Goal: Task Accomplishment & Management: Use online tool/utility

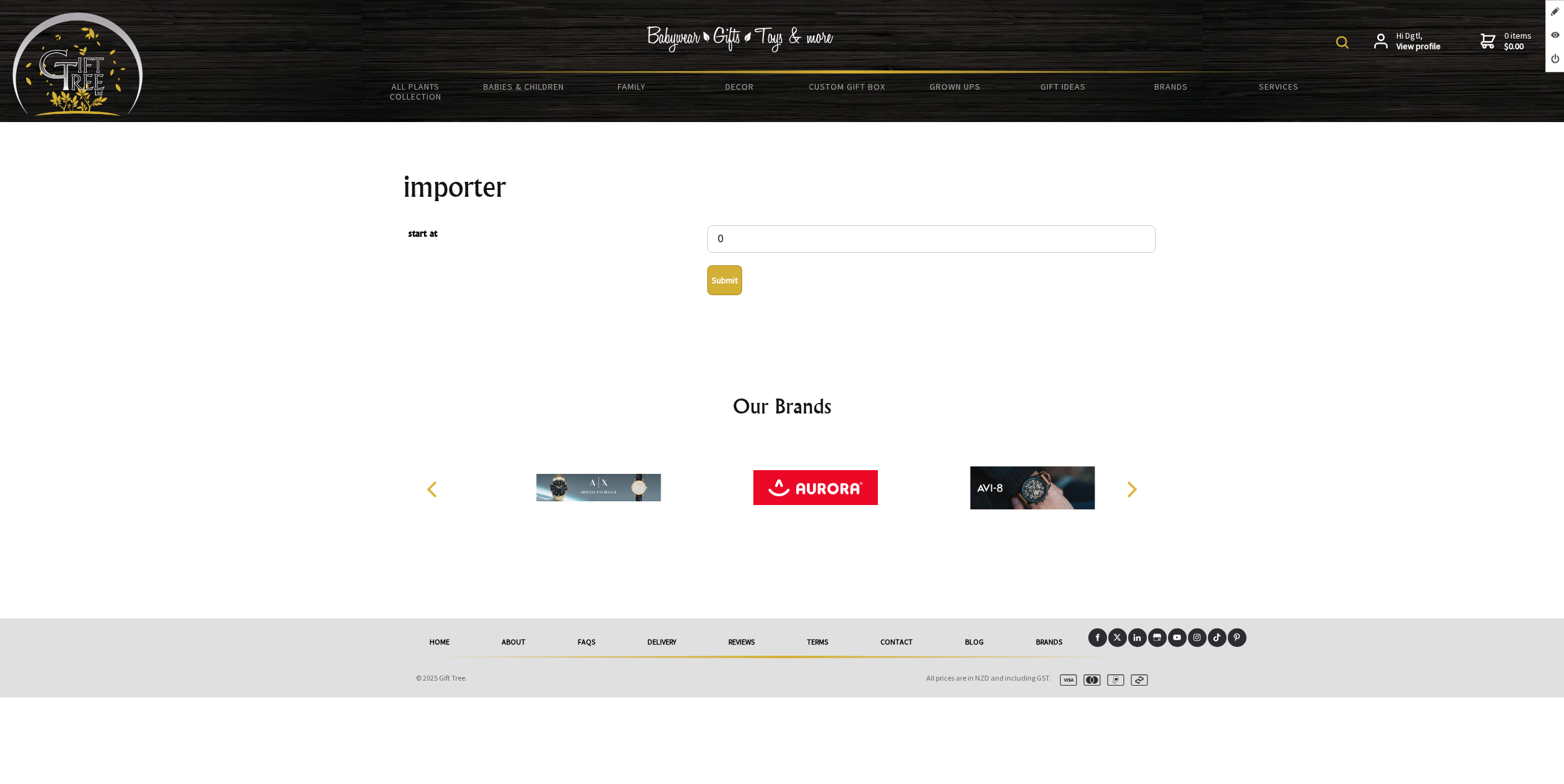
click at [723, 282] on button "Submit" at bounding box center [725, 280] width 35 height 30
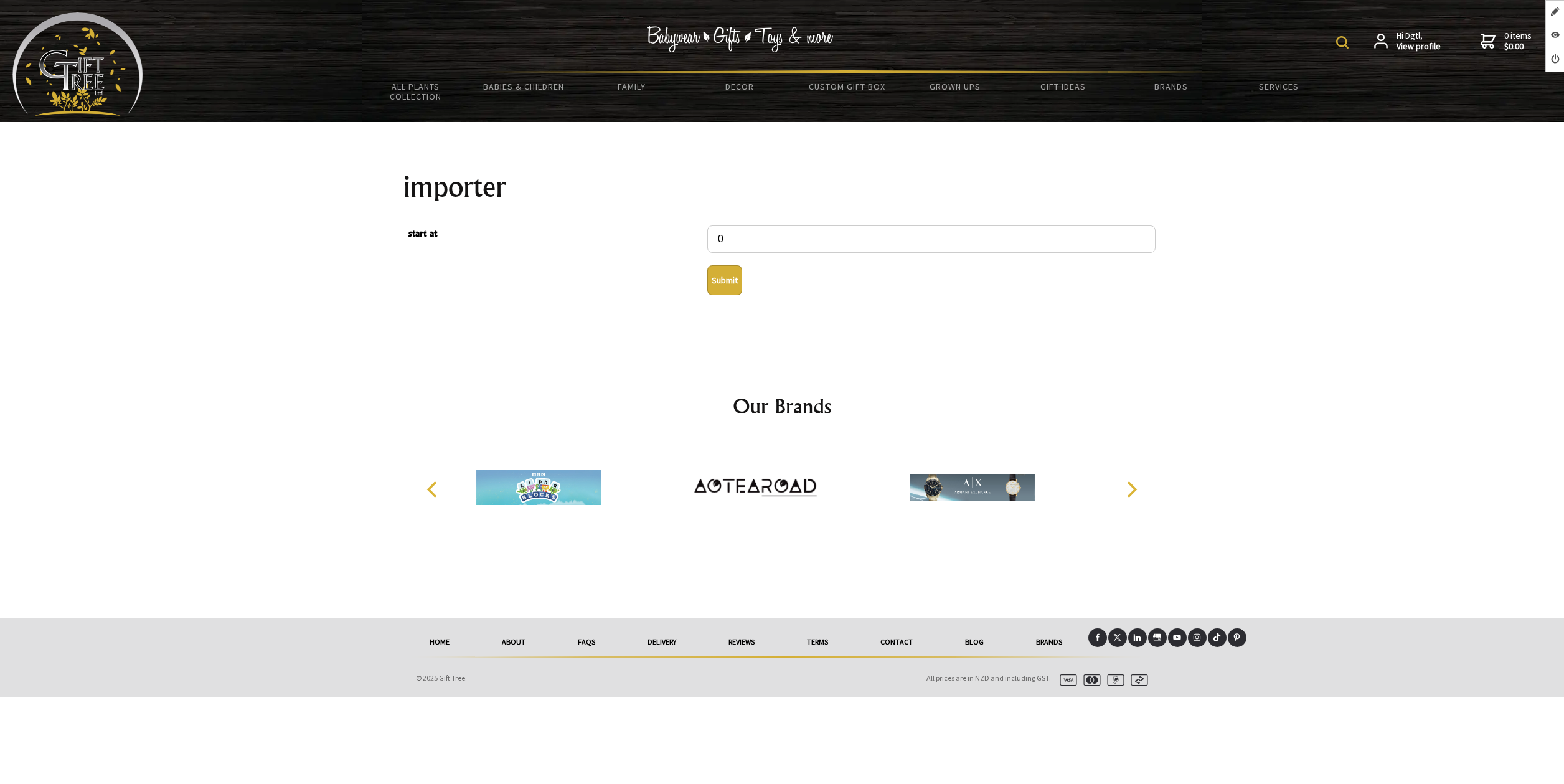
click at [733, 279] on button "Submit" at bounding box center [725, 280] width 35 height 30
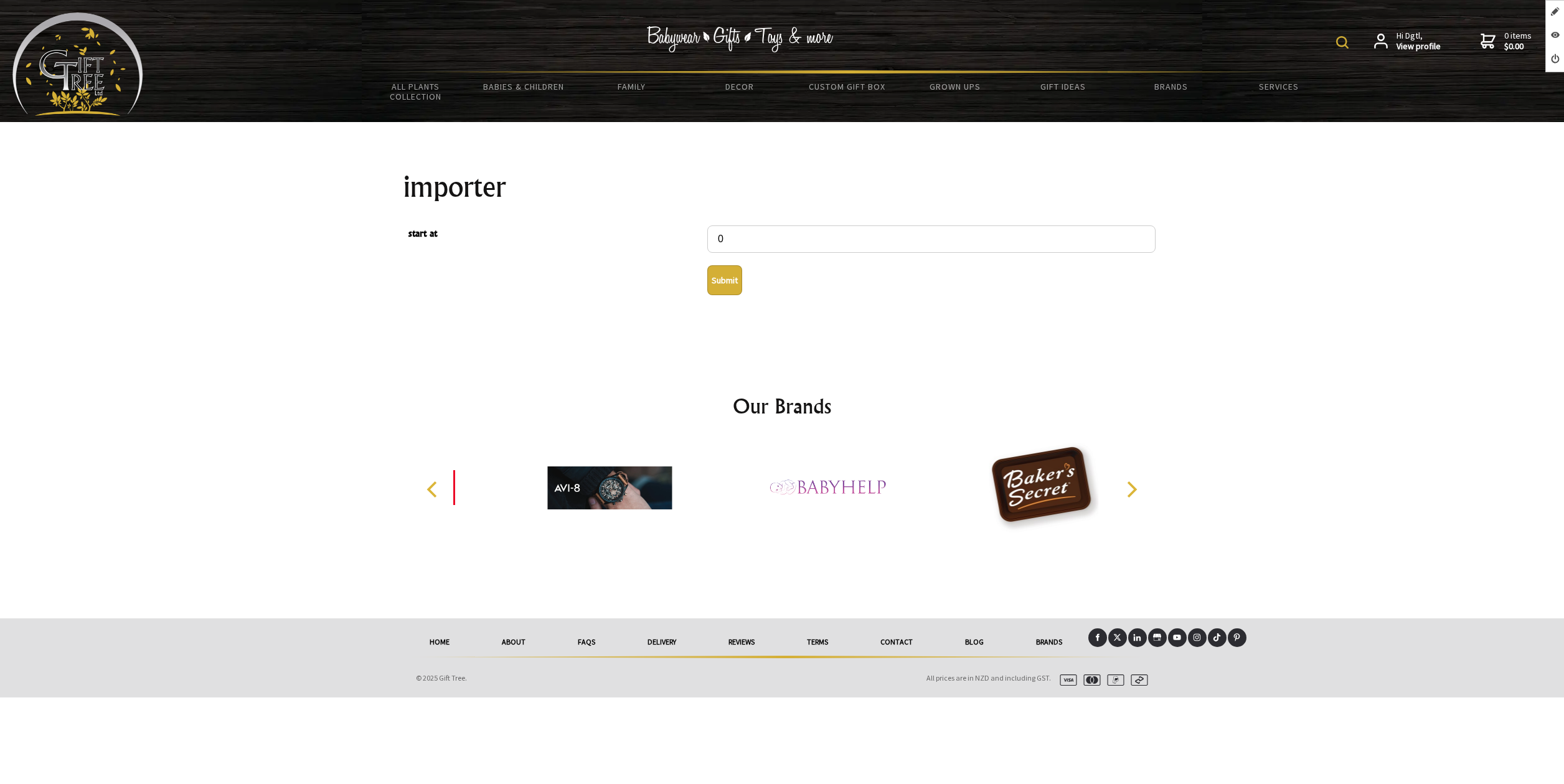
click at [736, 287] on button "Submit" at bounding box center [725, 280] width 35 height 30
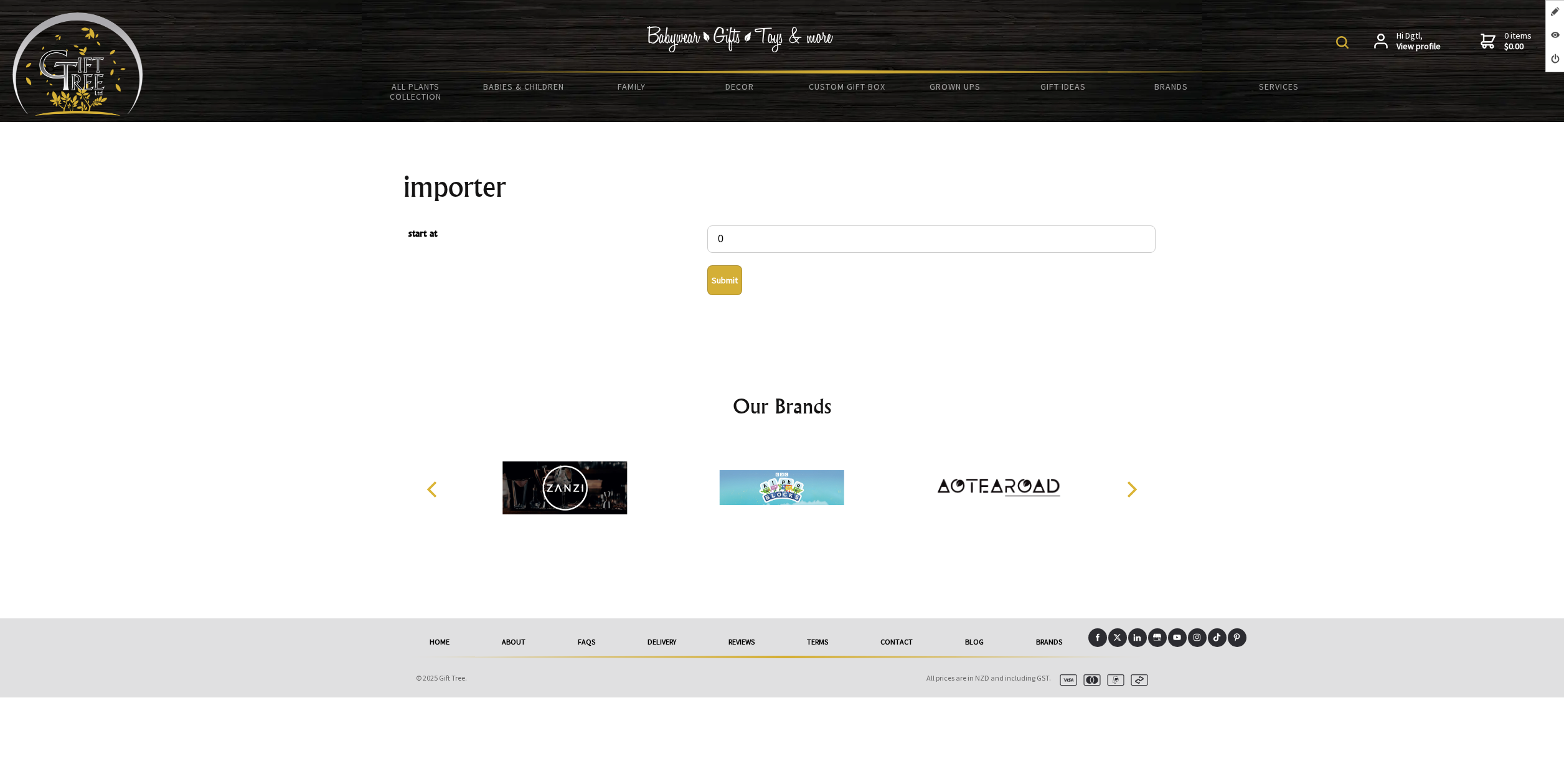
click at [731, 285] on button "Submit" at bounding box center [725, 280] width 35 height 30
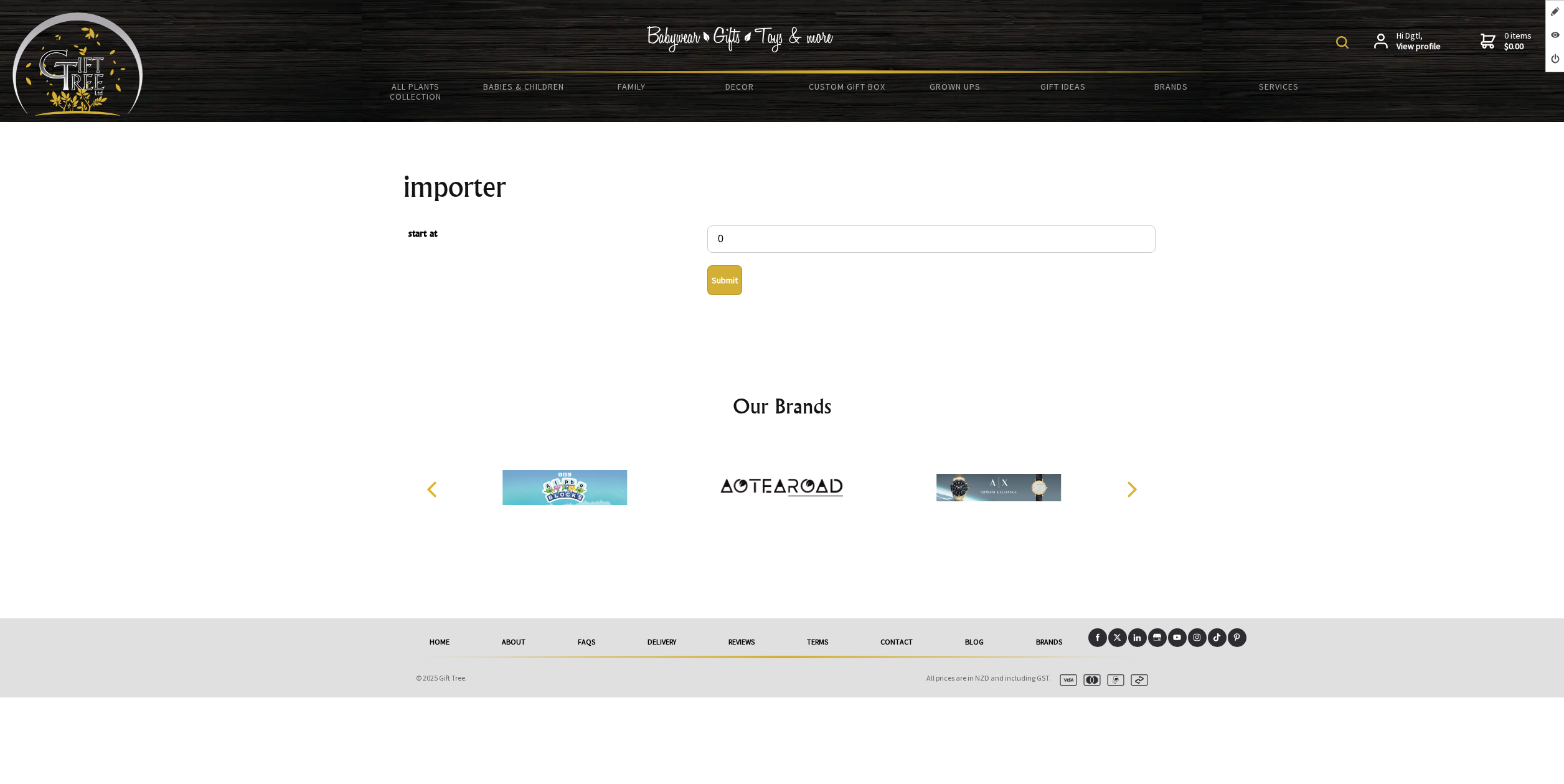
click at [716, 284] on button "Submit" at bounding box center [725, 280] width 35 height 30
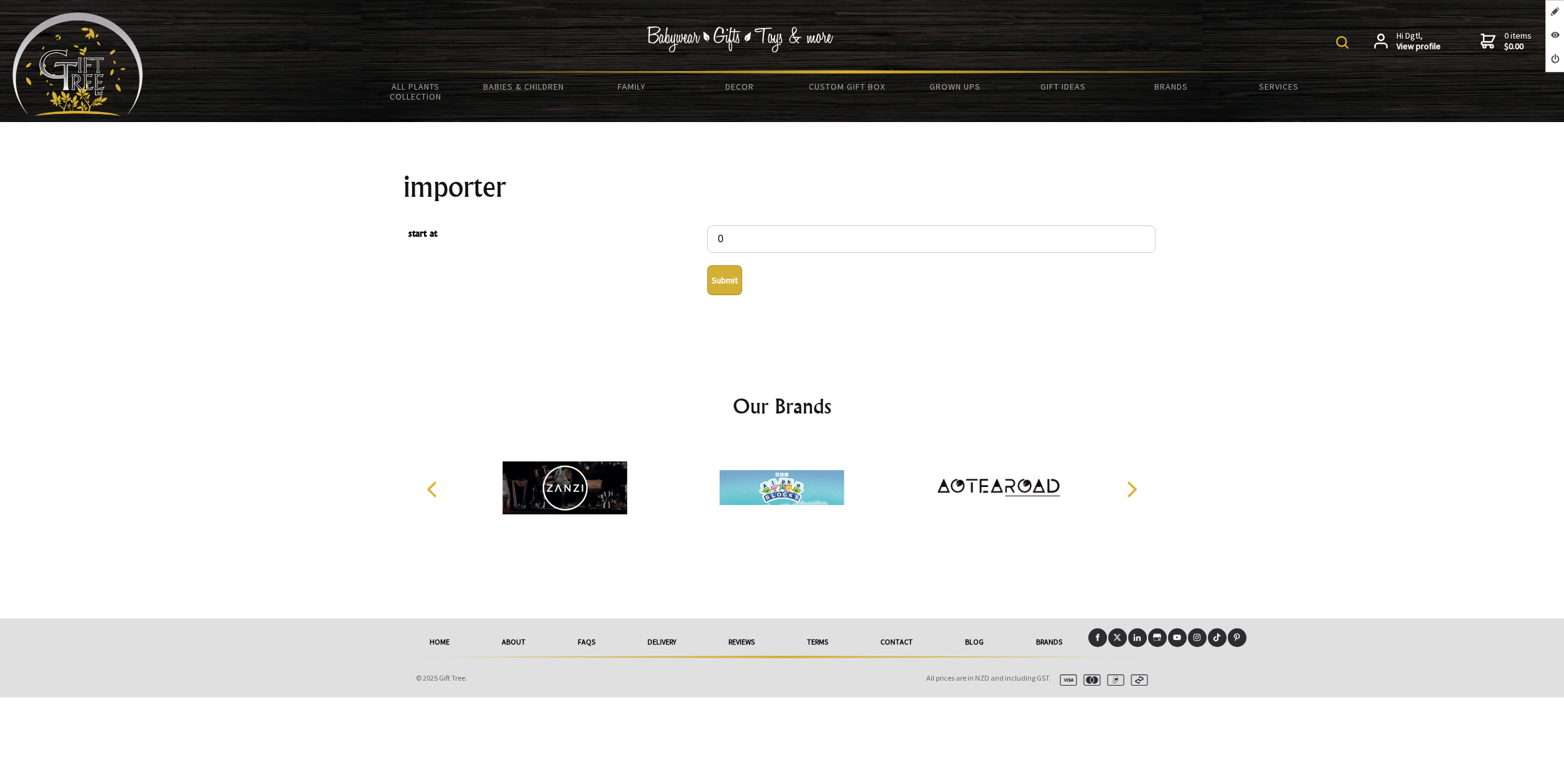
click at [724, 275] on button "Submit" at bounding box center [725, 280] width 35 height 30
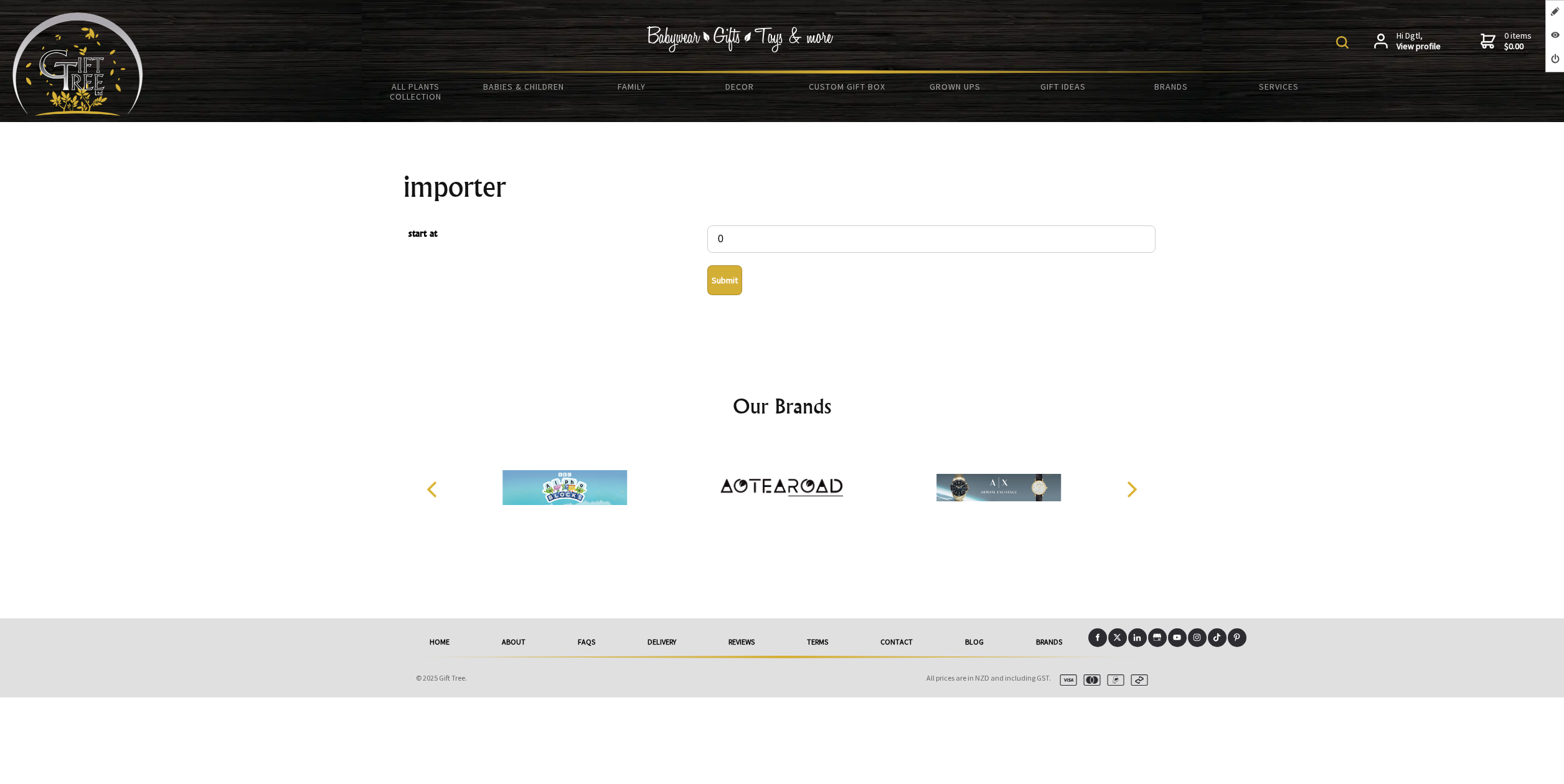
click at [719, 288] on button "Submit" at bounding box center [725, 280] width 35 height 30
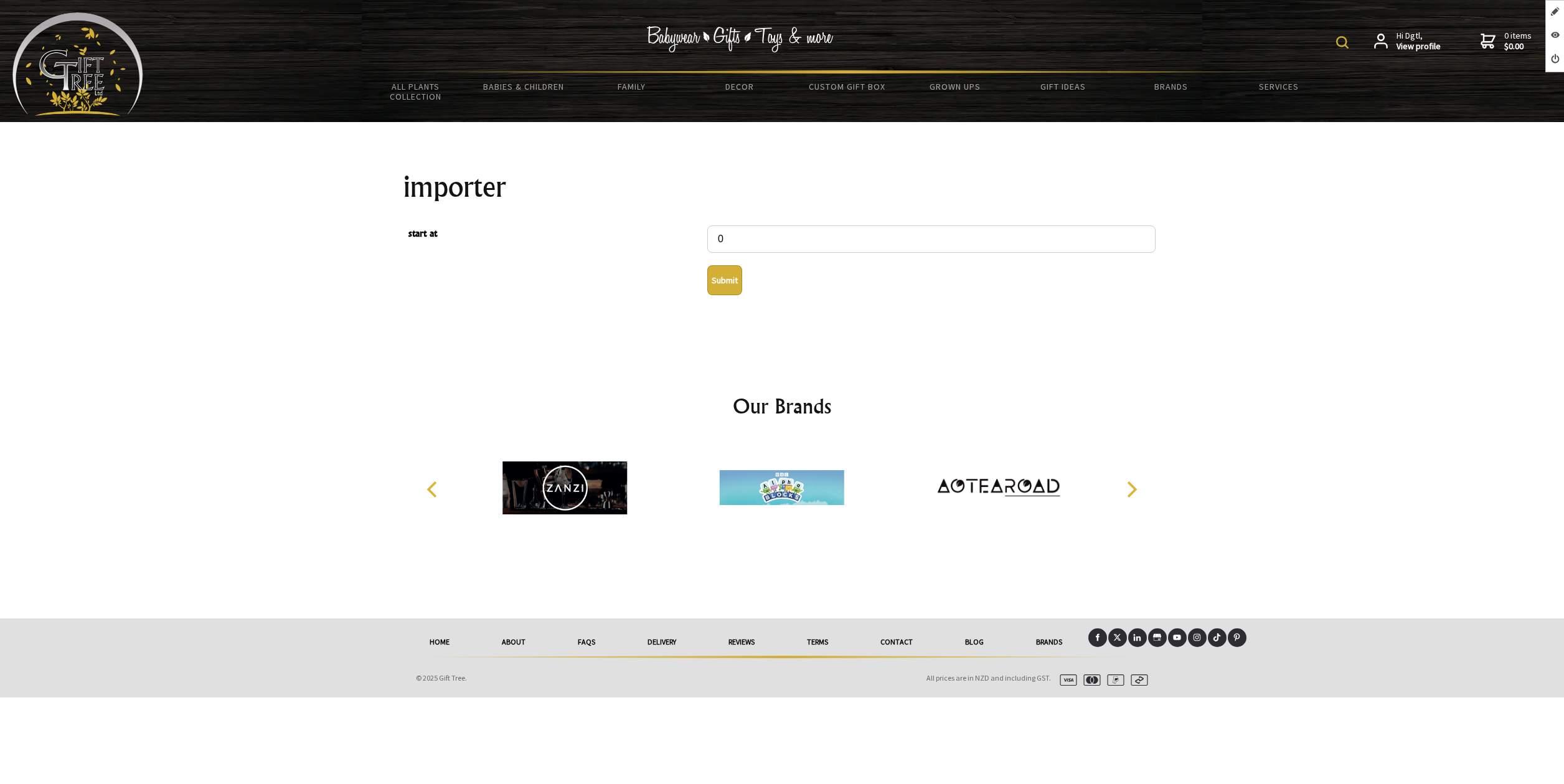
click at [716, 280] on button "Submit" at bounding box center [725, 280] width 35 height 30
click at [732, 280] on button "Submit" at bounding box center [725, 280] width 35 height 30
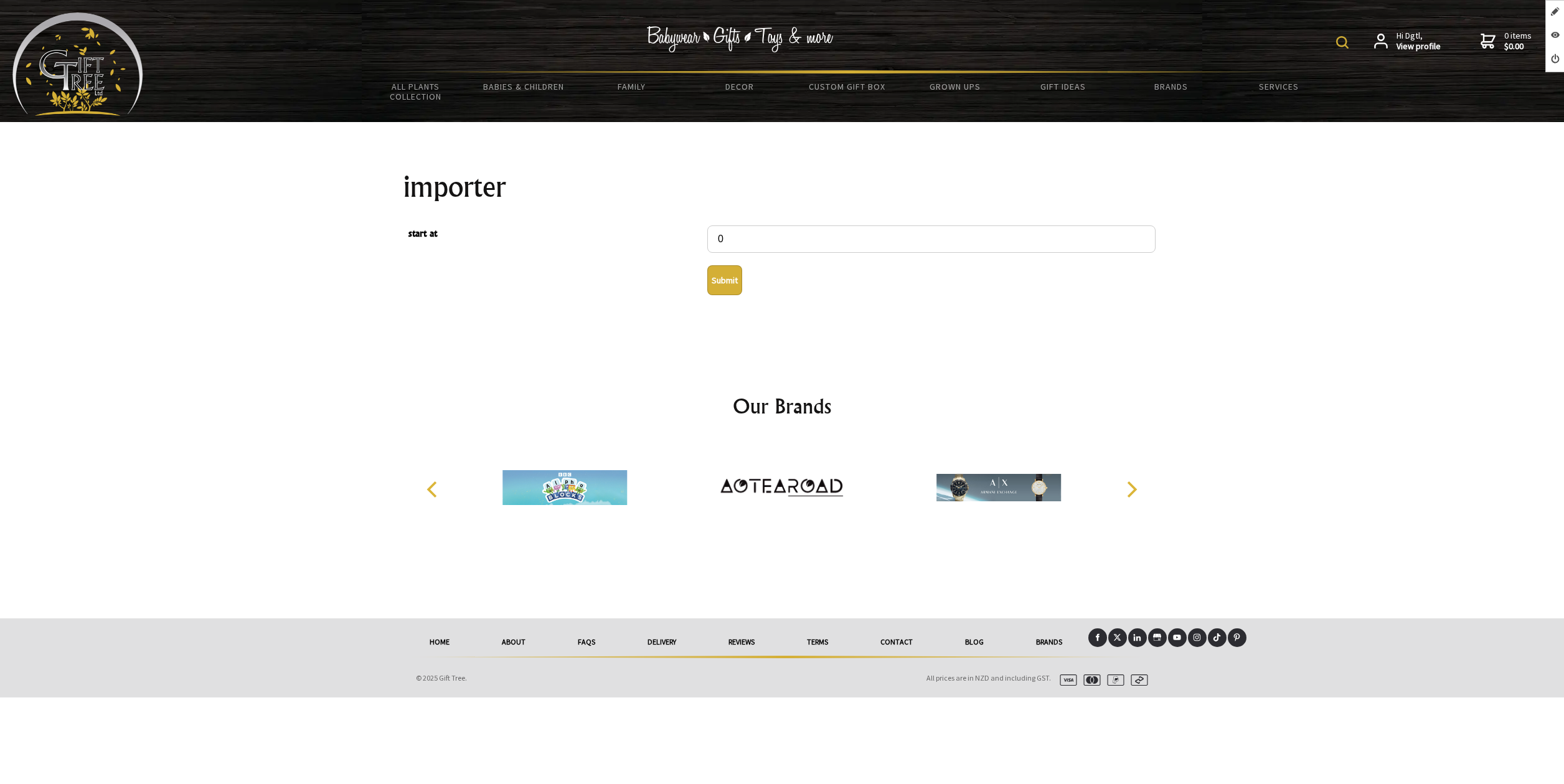
click at [712, 288] on button "Submit" at bounding box center [725, 280] width 35 height 30
